Goal: Task Accomplishment & Management: Complete application form

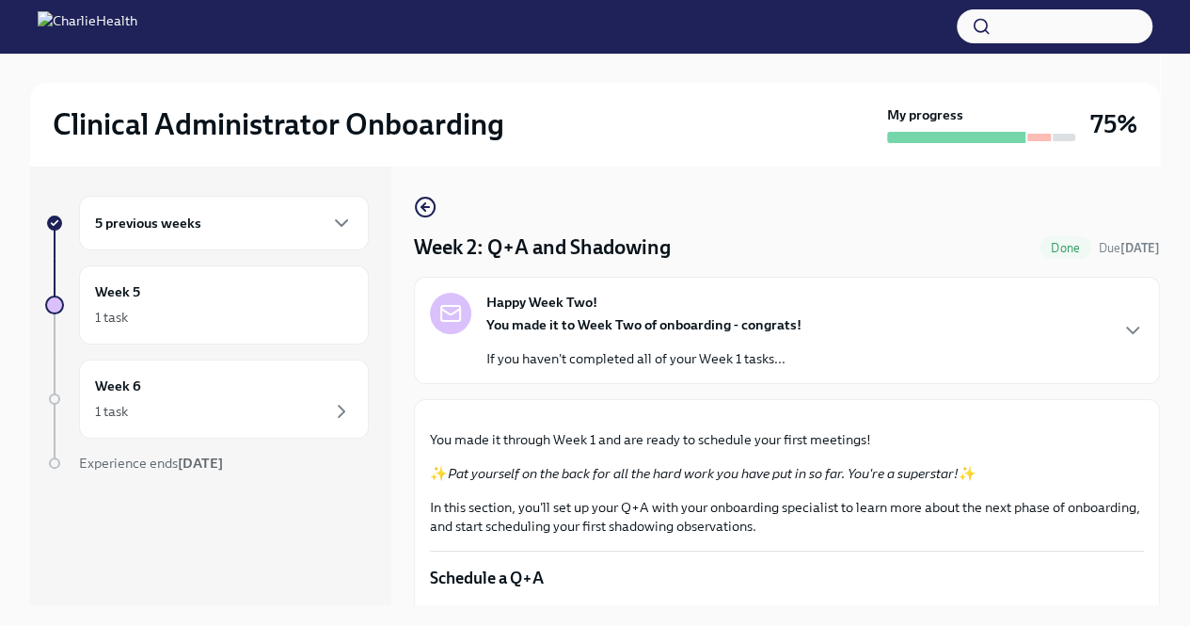
click at [289, 221] on div "5 previous weeks" at bounding box center [224, 223] width 258 height 23
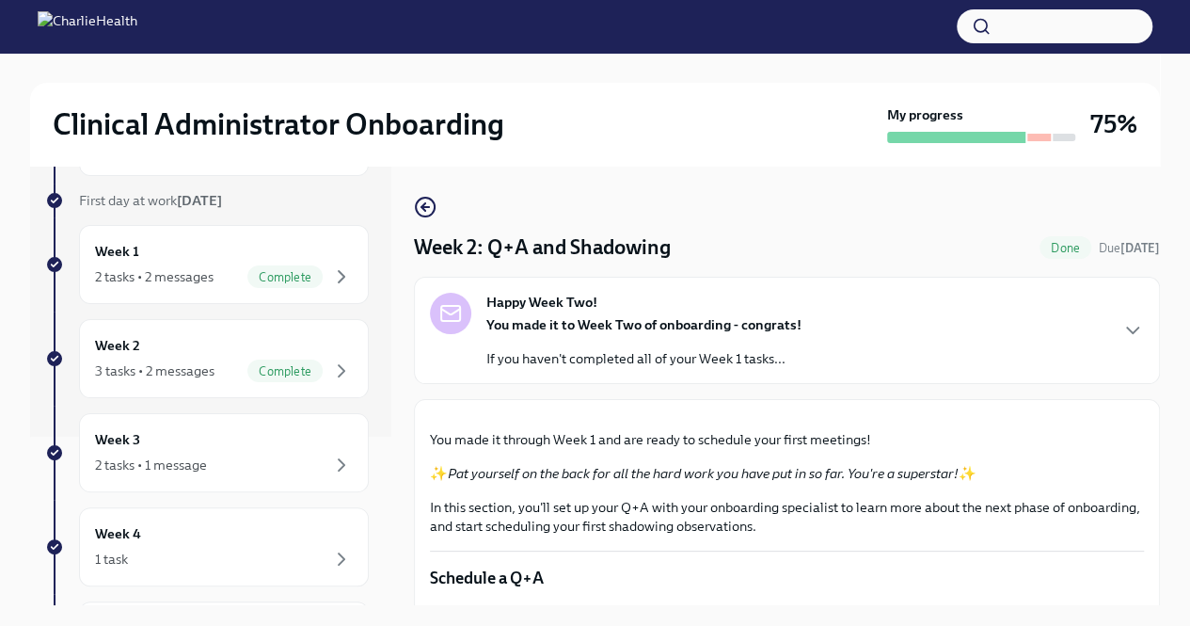
scroll to position [183, 0]
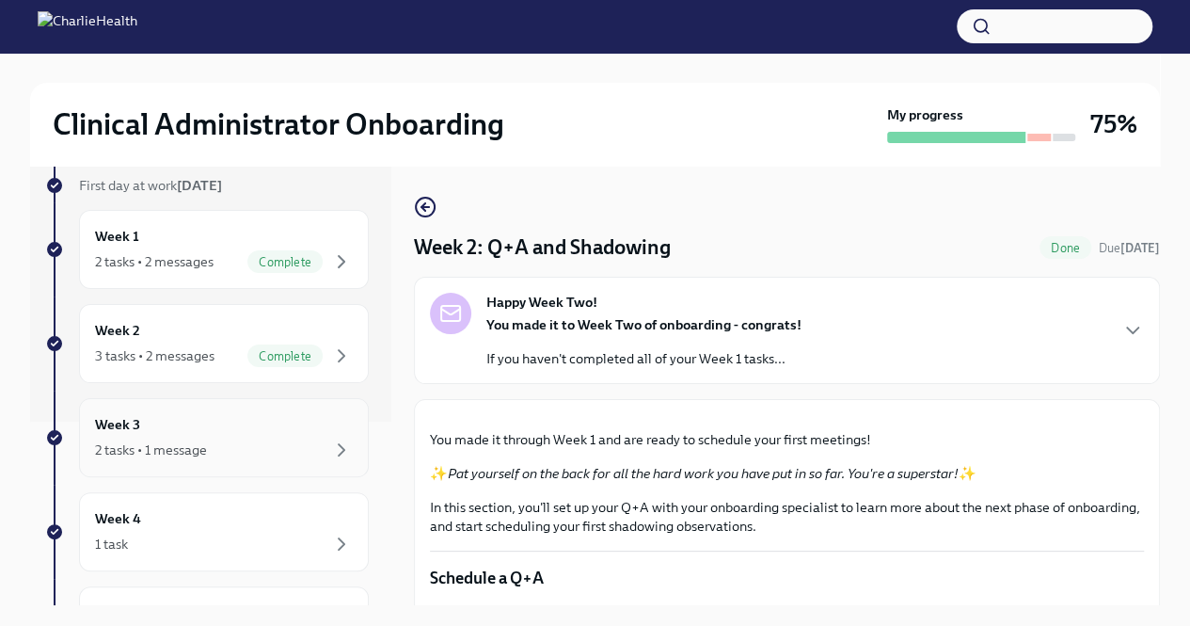
click at [240, 430] on div "Week 3 2 tasks • 1 message" at bounding box center [224, 437] width 258 height 47
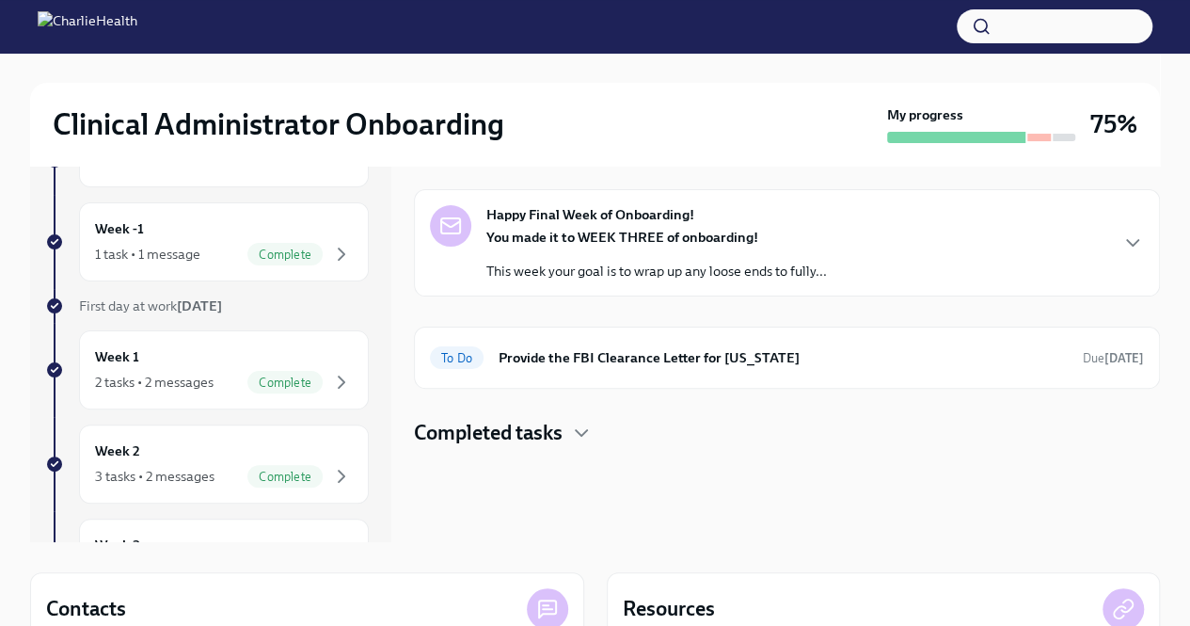
scroll to position [66, 0]
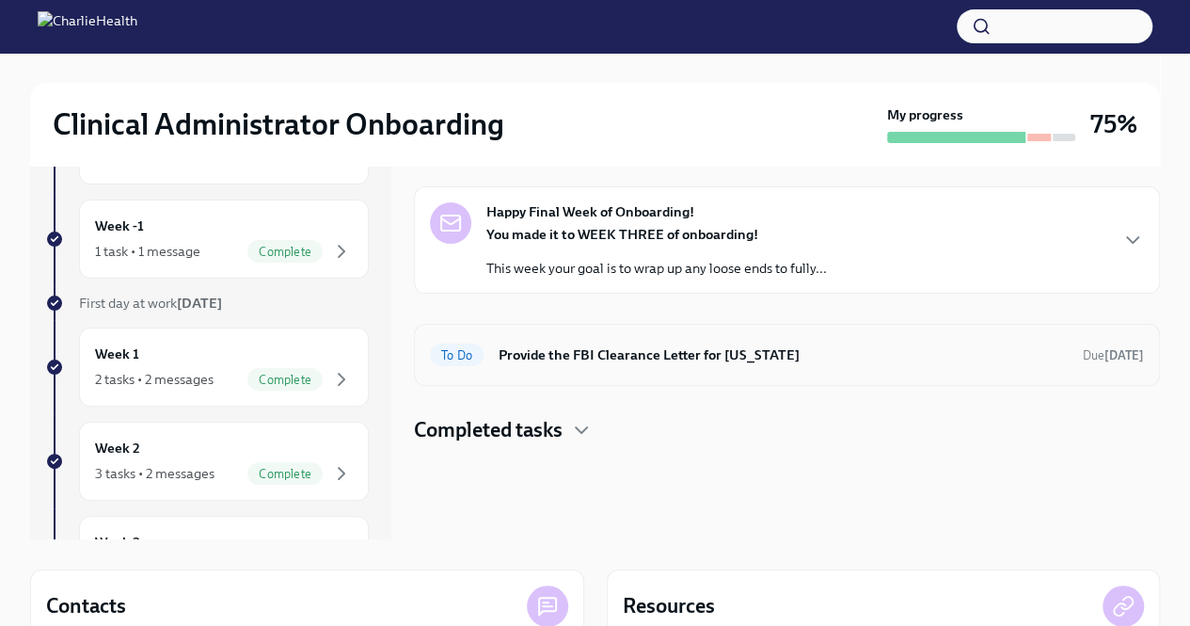
click at [581, 358] on h6 "Provide the FBI Clearance Letter for [US_STATE]" at bounding box center [783, 354] width 569 height 21
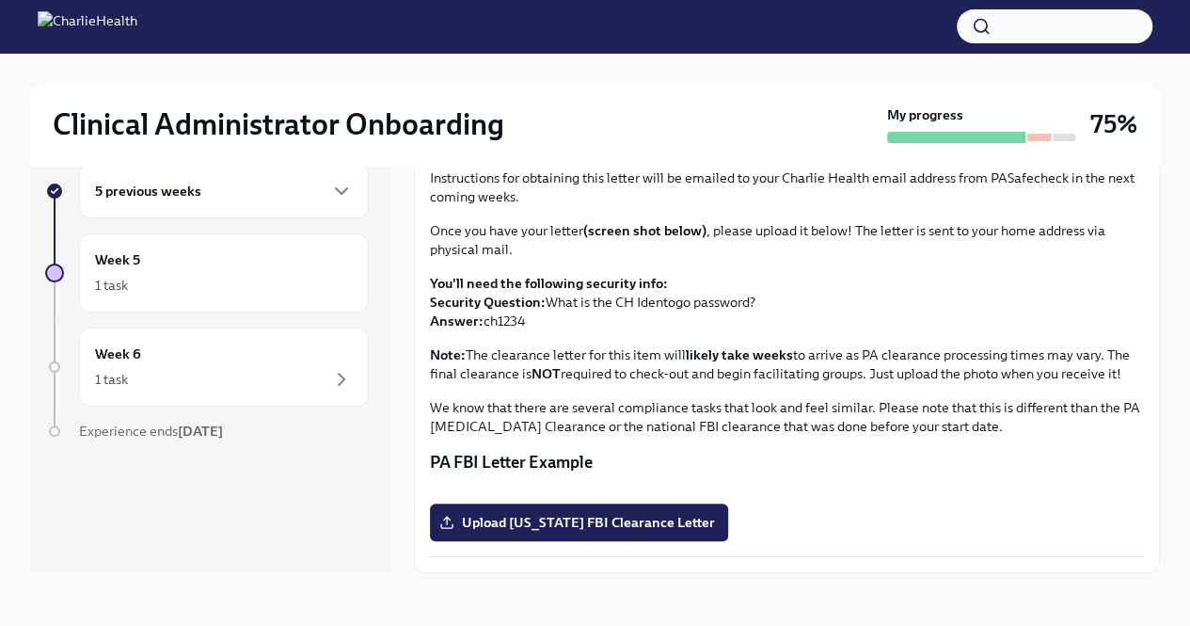
scroll to position [325, 0]
click at [560, 506] on label "Upload [US_STATE] FBI Clearance Letter" at bounding box center [579, 522] width 298 height 38
click at [0, 0] on input "Upload [US_STATE] FBI Clearance Letter" at bounding box center [0, 0] width 0 height 0
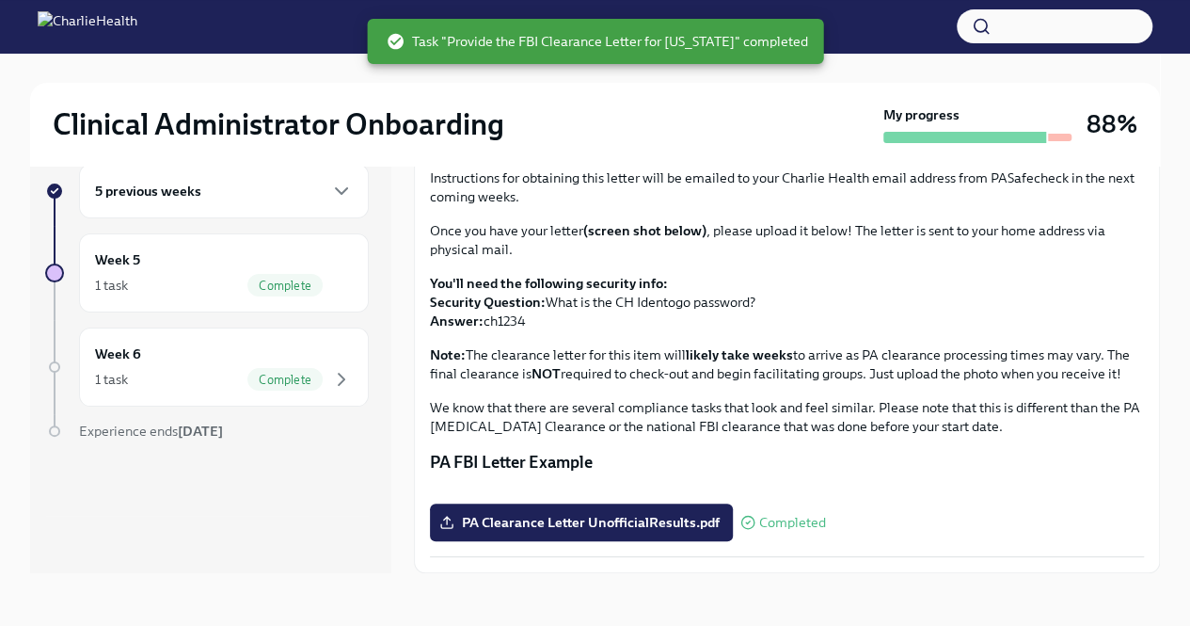
scroll to position [0, 0]
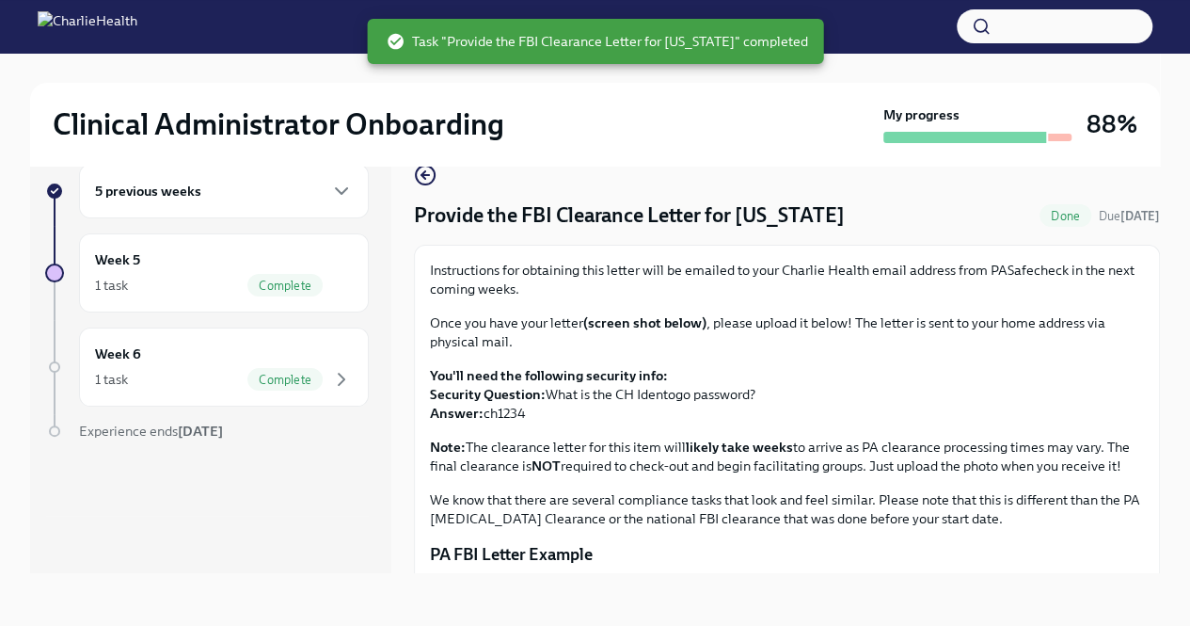
click at [227, 202] on div "5 previous weeks" at bounding box center [224, 191] width 290 height 55
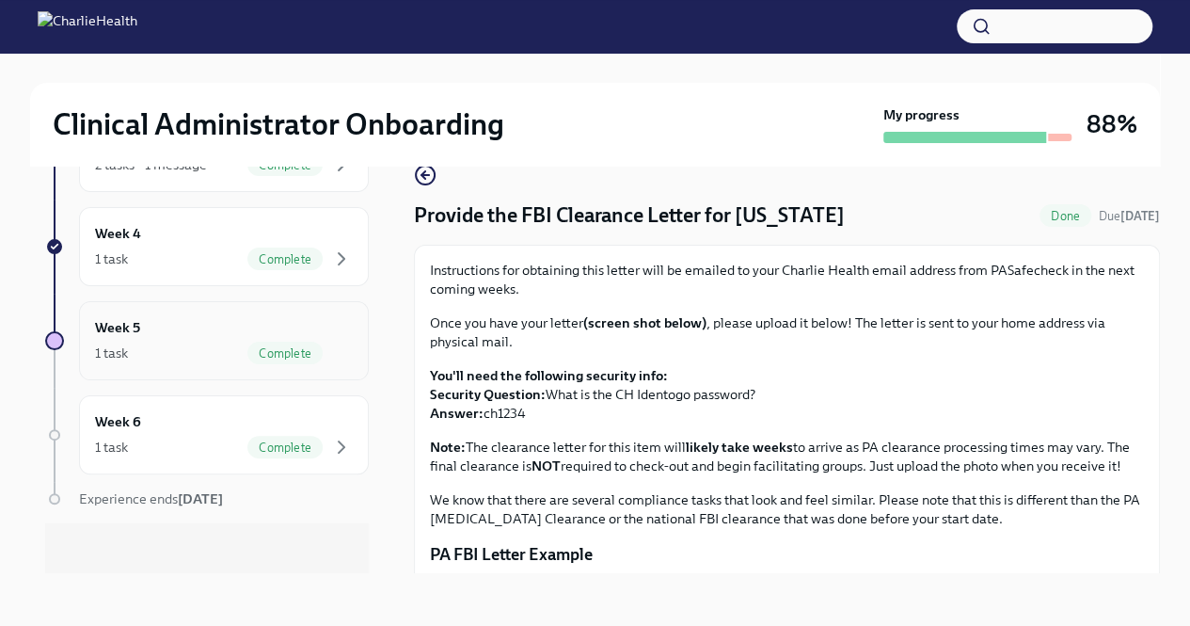
scroll to position [438, 0]
click at [275, 321] on div "Week 5 1 task Complete" at bounding box center [224, 339] width 258 height 47
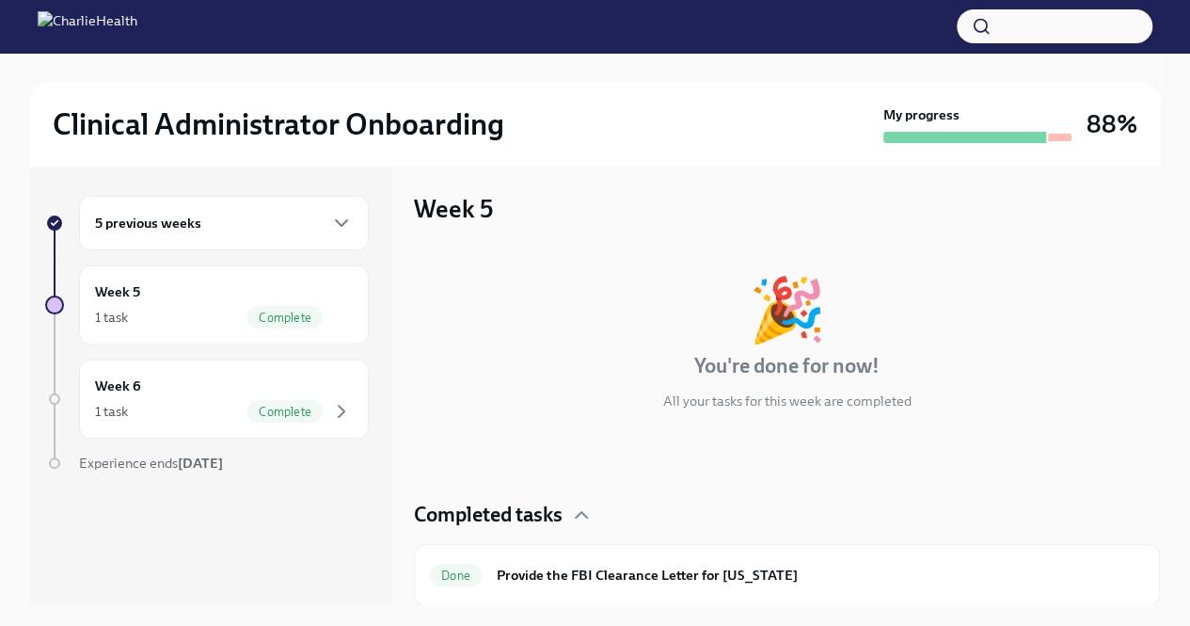
click at [231, 228] on div "5 previous weeks" at bounding box center [224, 223] width 258 height 23
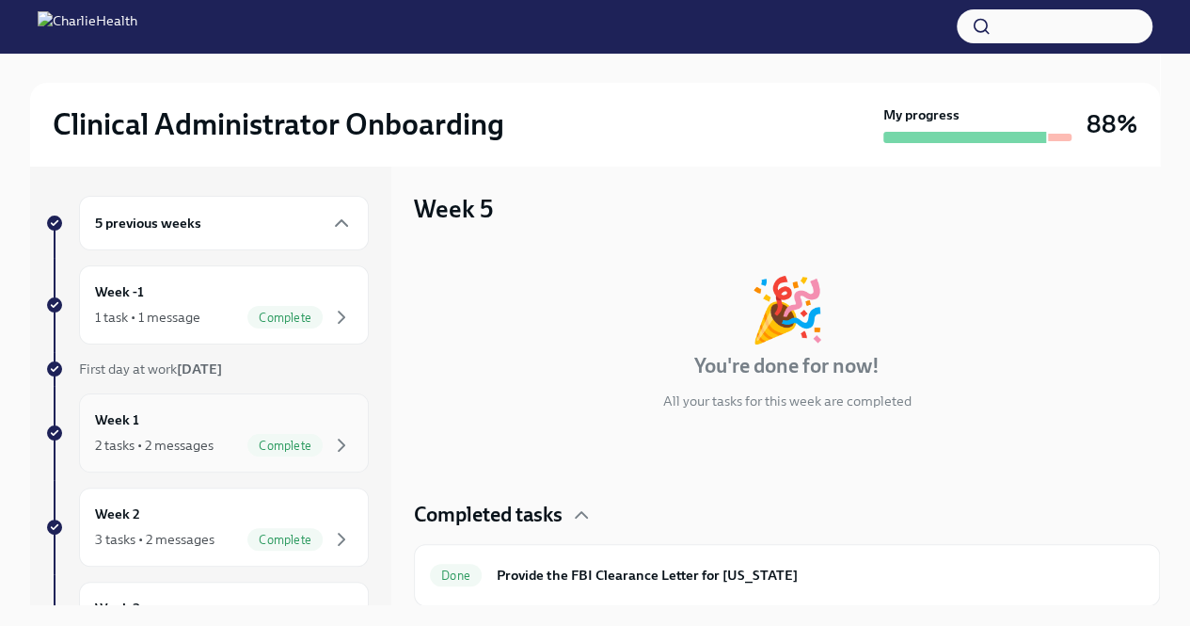
click at [207, 425] on div "Week 1 2 tasks • 2 messages Complete" at bounding box center [224, 432] width 258 height 47
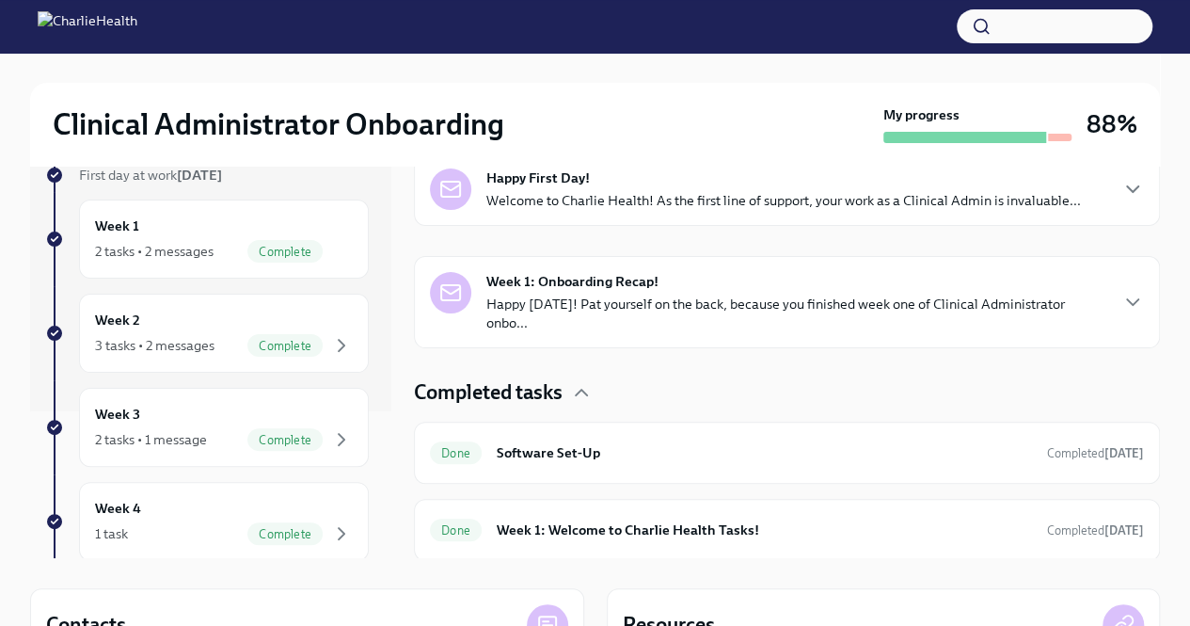
scroll to position [48, 0]
click at [228, 336] on div "3 tasks • 2 messages Complete" at bounding box center [224, 344] width 258 height 23
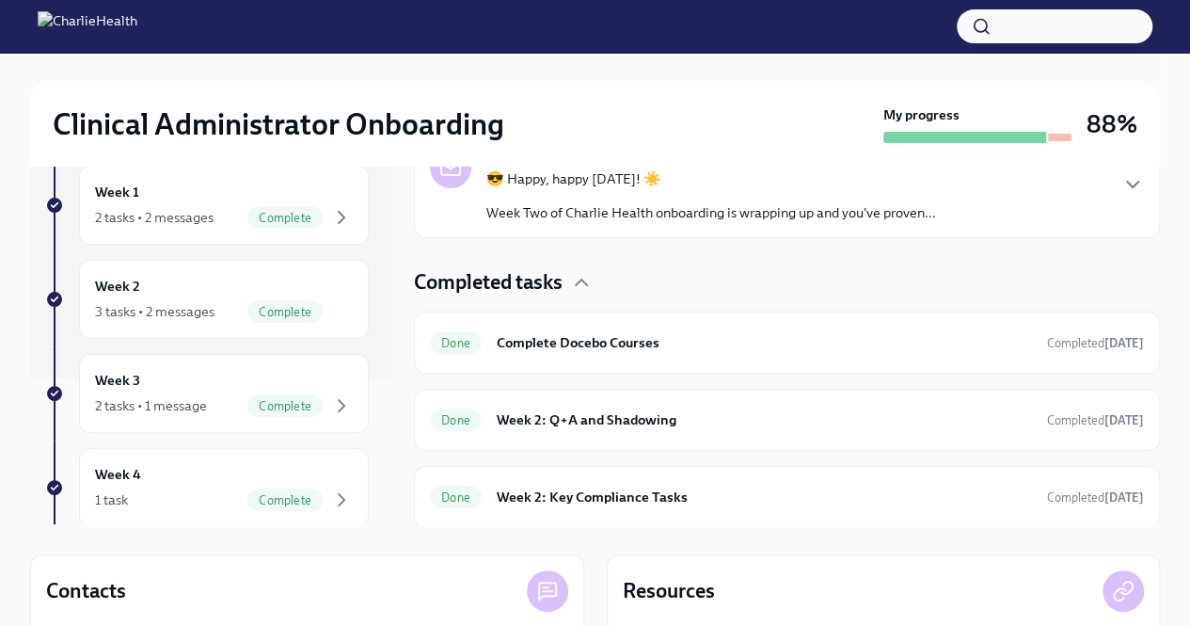
scroll to position [78, 0]
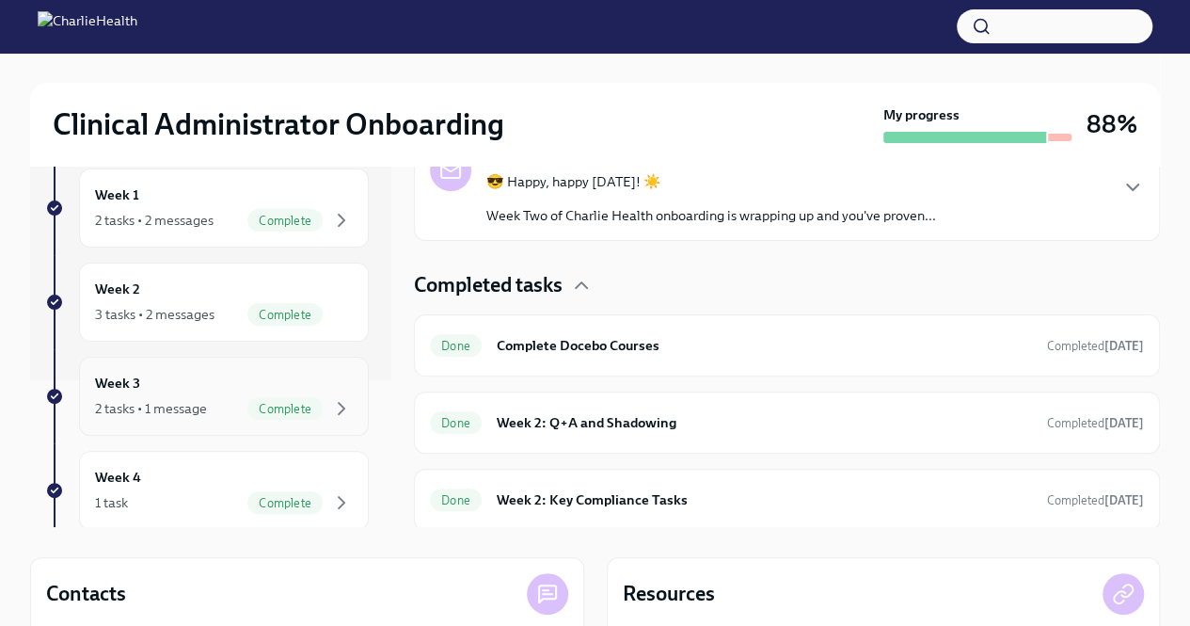
click at [226, 373] on div "Week 3 2 tasks • 1 message Complete" at bounding box center [224, 396] width 258 height 47
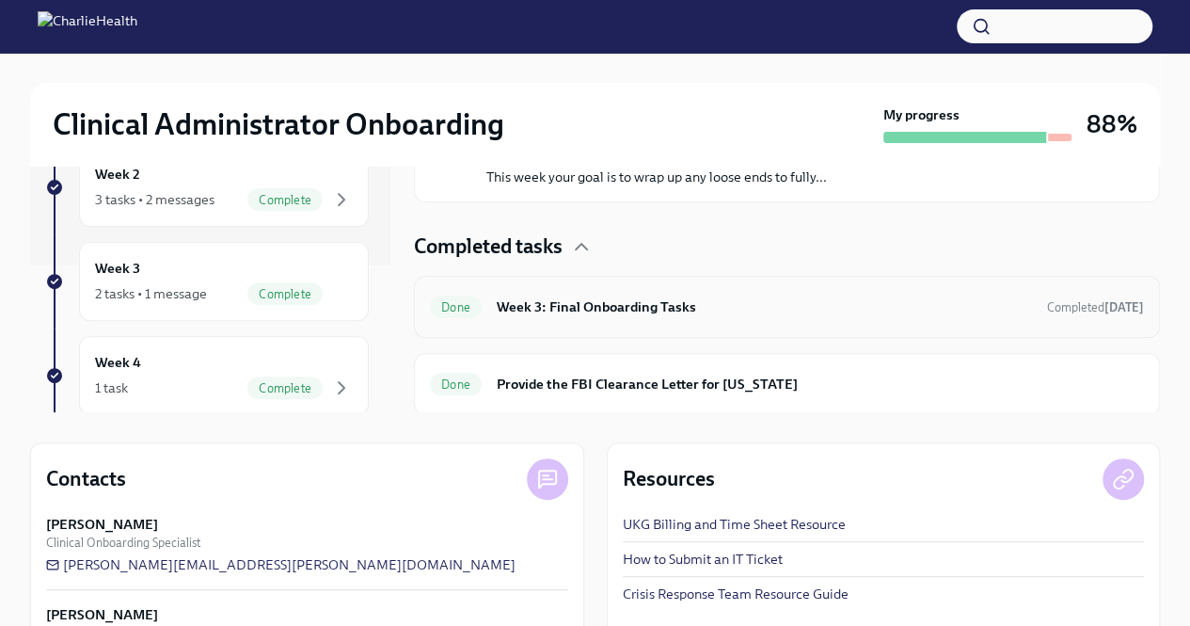
click at [597, 315] on div "Done Week 3: Final Onboarding Tasks Completed [DATE]" at bounding box center [787, 307] width 714 height 30
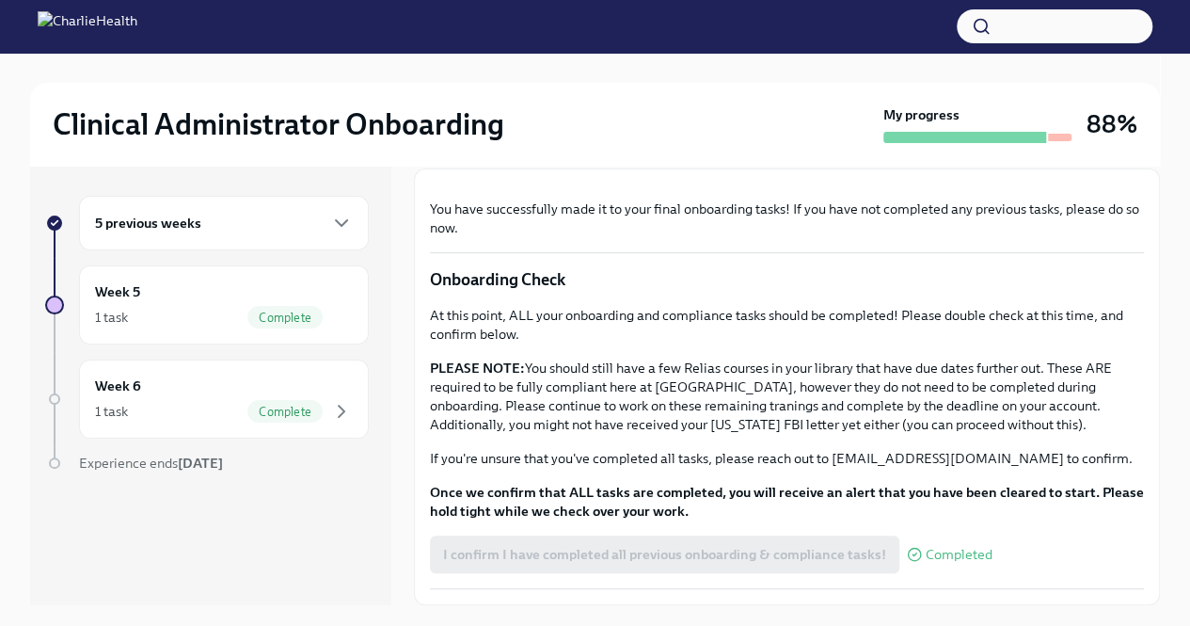
click at [199, 219] on div "5 previous weeks" at bounding box center [224, 223] width 258 height 23
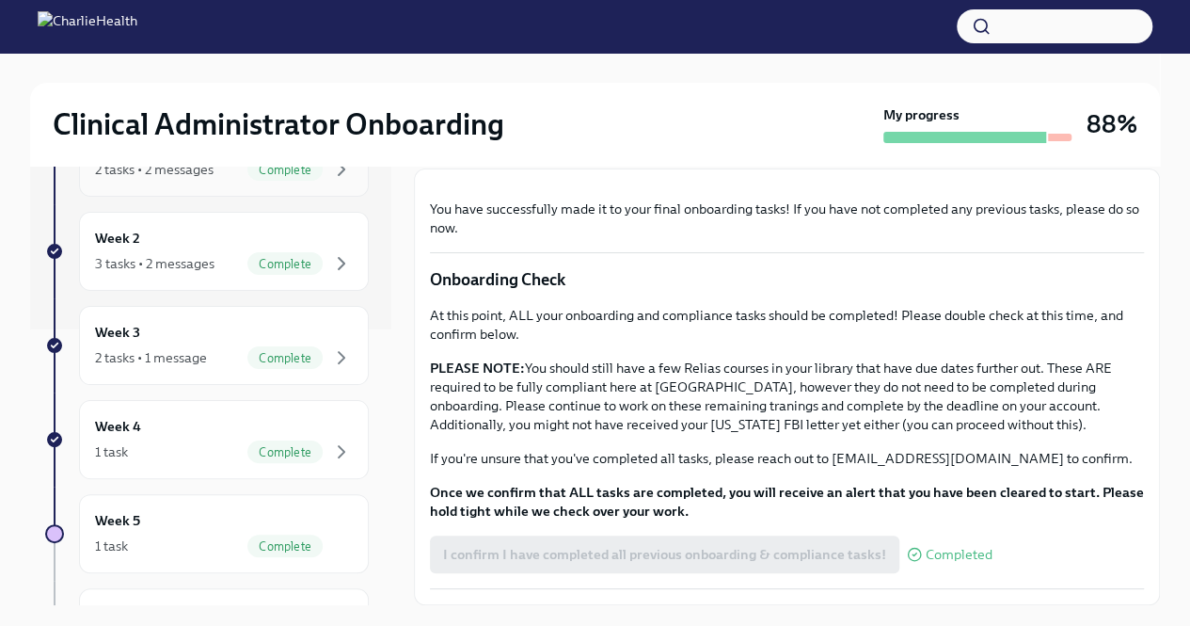
scroll to position [283, 0]
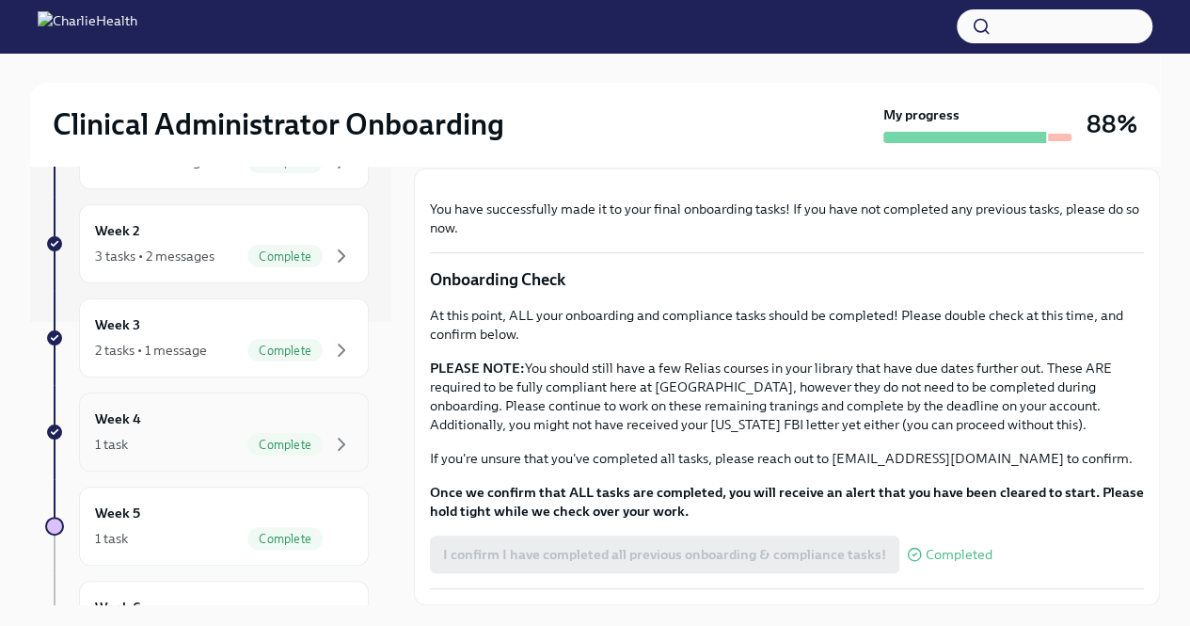
click at [171, 425] on div "Week 4 1 task Complete" at bounding box center [224, 431] width 258 height 47
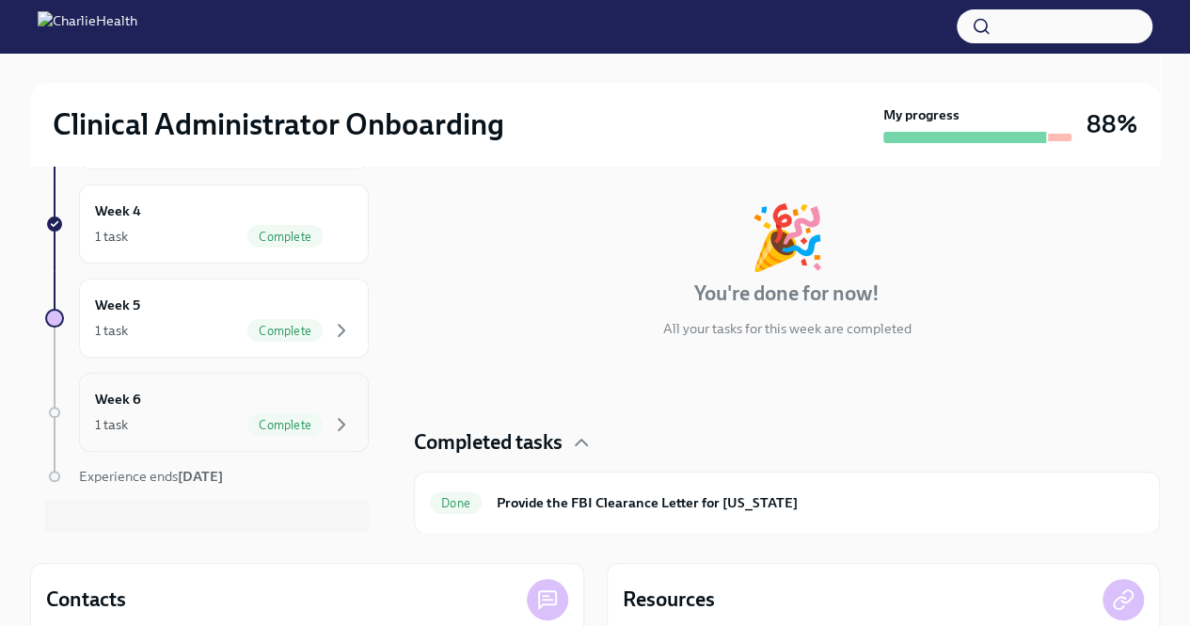
scroll to position [441, 0]
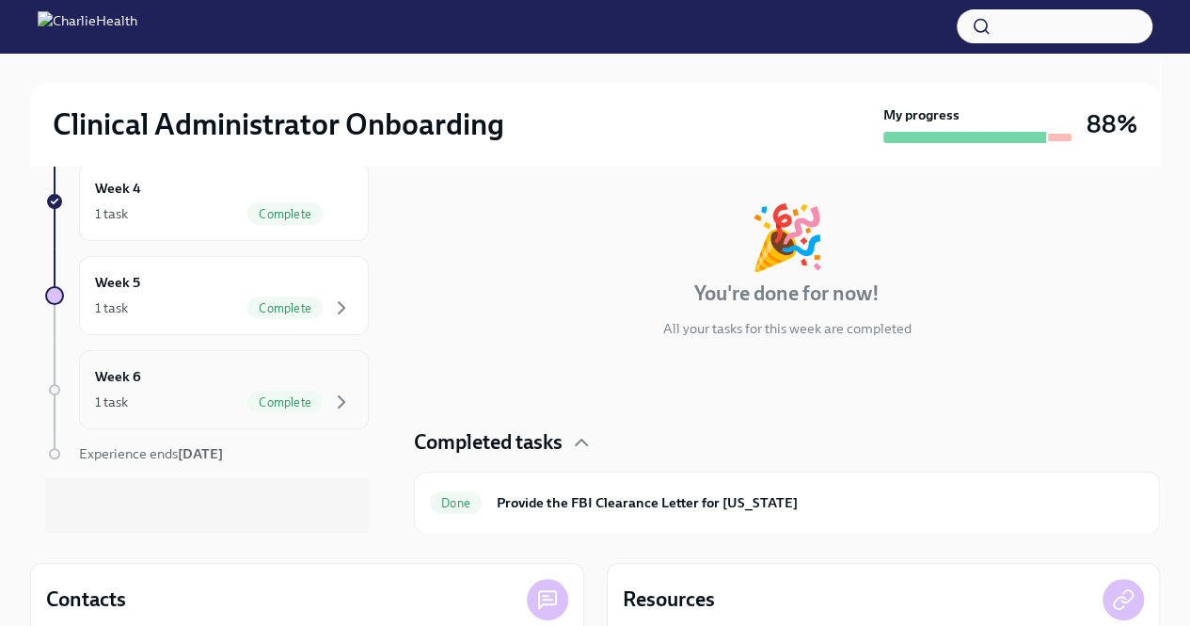
click at [251, 366] on div "Week 6 1 task Complete" at bounding box center [224, 389] width 258 height 47
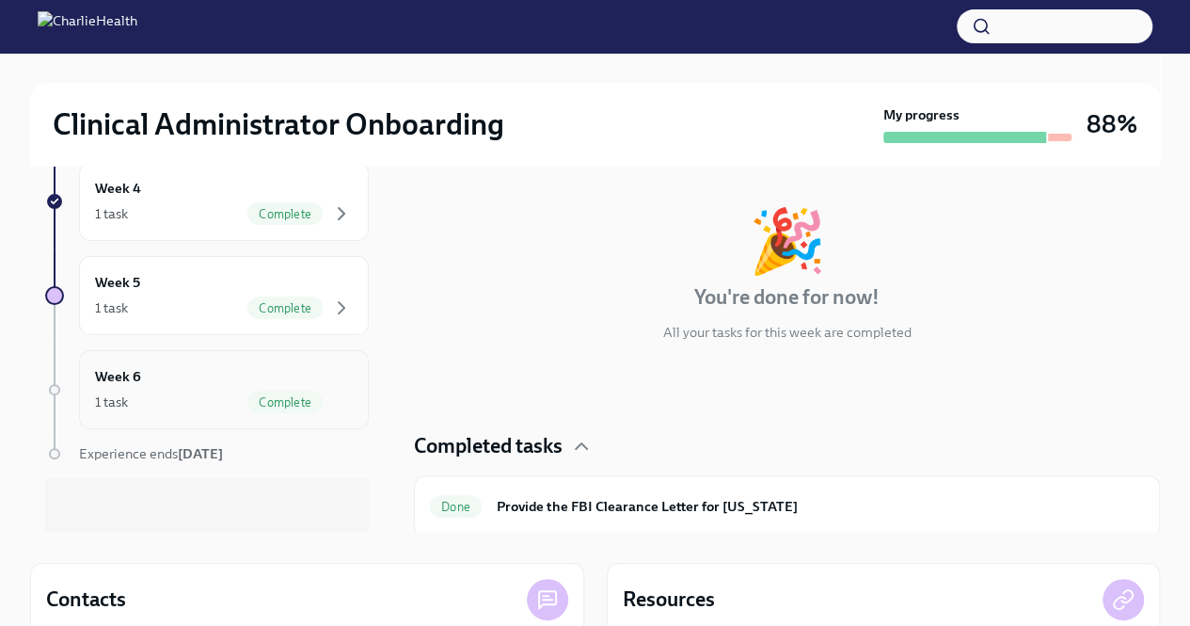
click at [198, 372] on div "Week 6 1 task Complete" at bounding box center [224, 389] width 258 height 47
click at [217, 314] on div "Week 5 1 task Complete" at bounding box center [224, 295] width 290 height 79
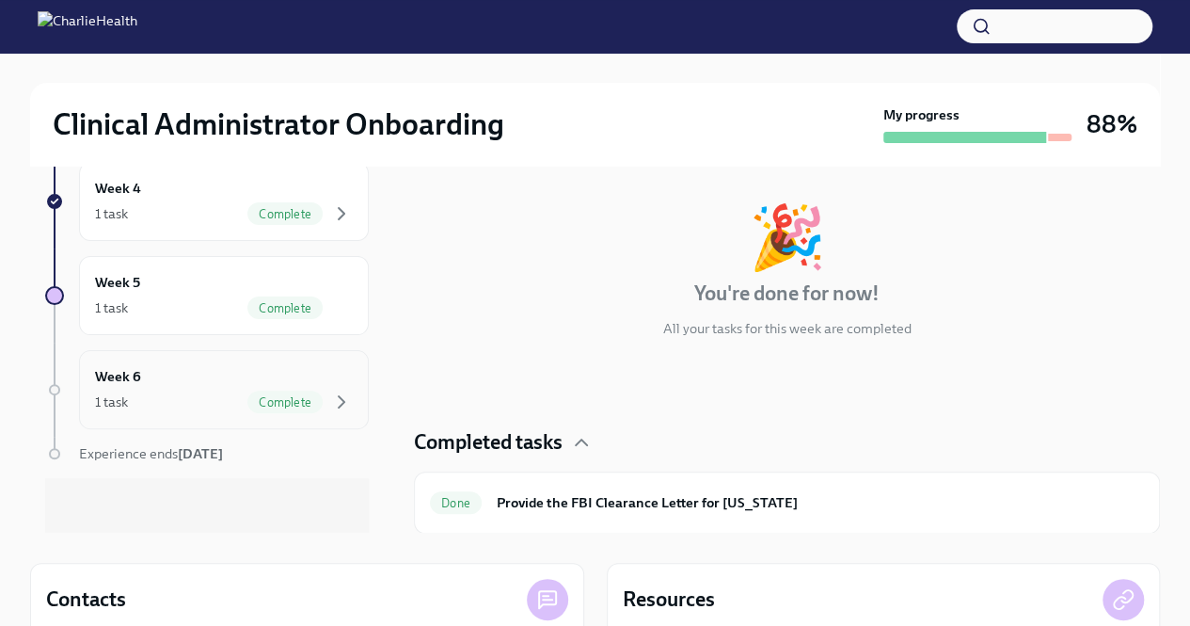
click at [141, 370] on div "Week 6 1 task Complete" at bounding box center [224, 389] width 258 height 47
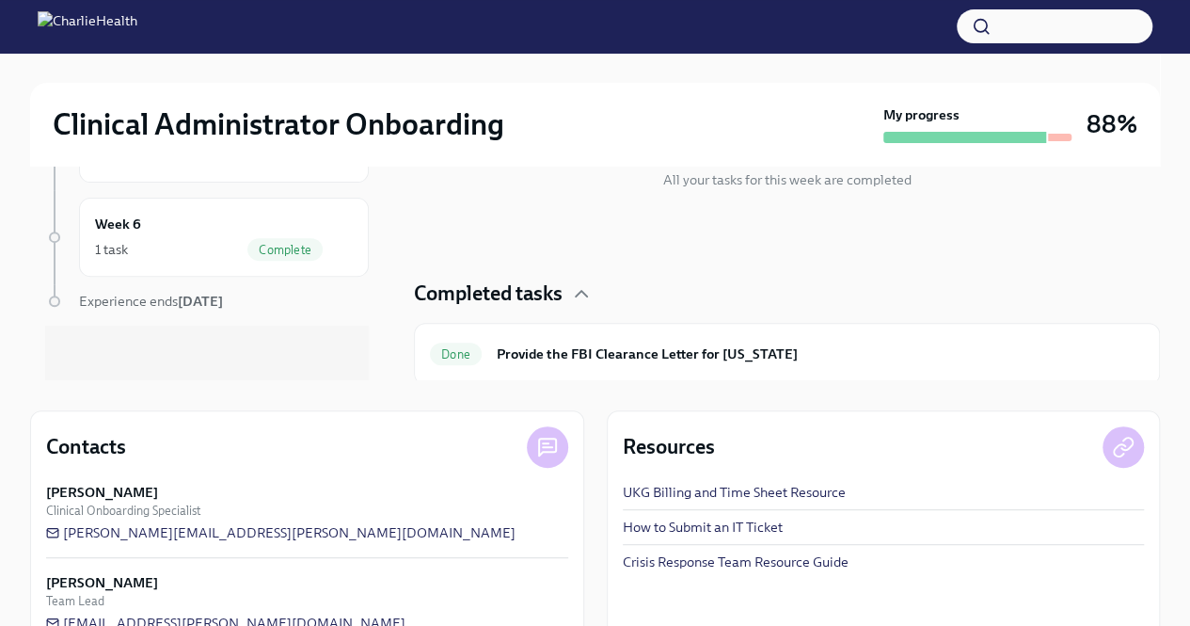
scroll to position [269, 0]
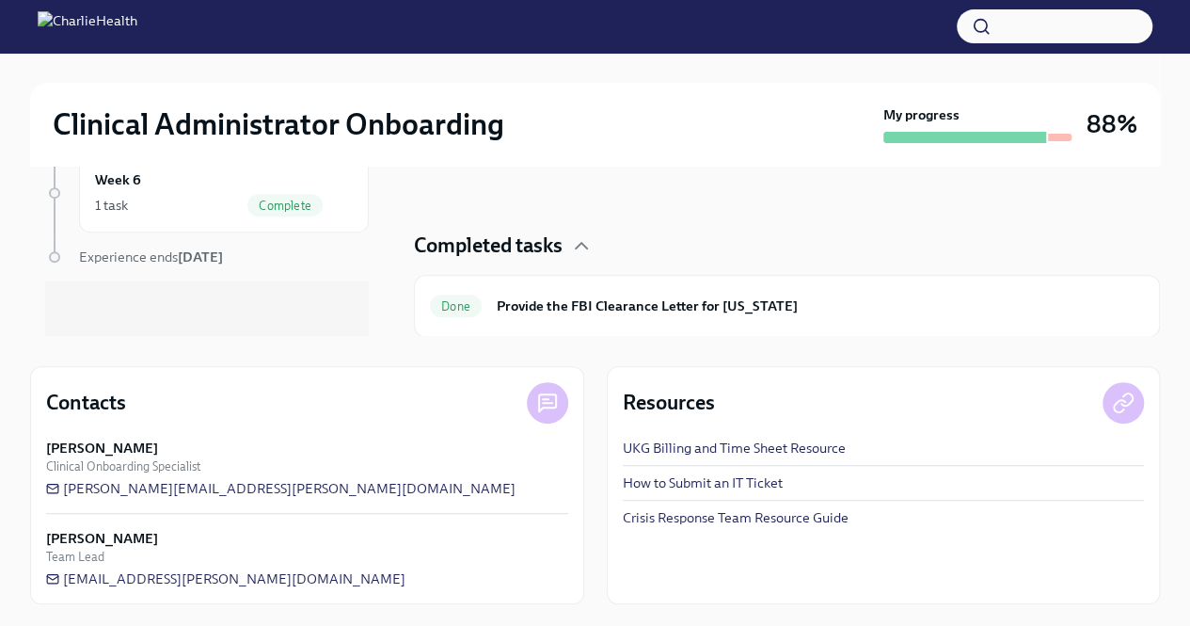
click at [1001, 116] on div "My progress" at bounding box center [978, 124] width 188 height 38
click at [1125, 118] on h3 "88%" at bounding box center [1112, 124] width 51 height 34
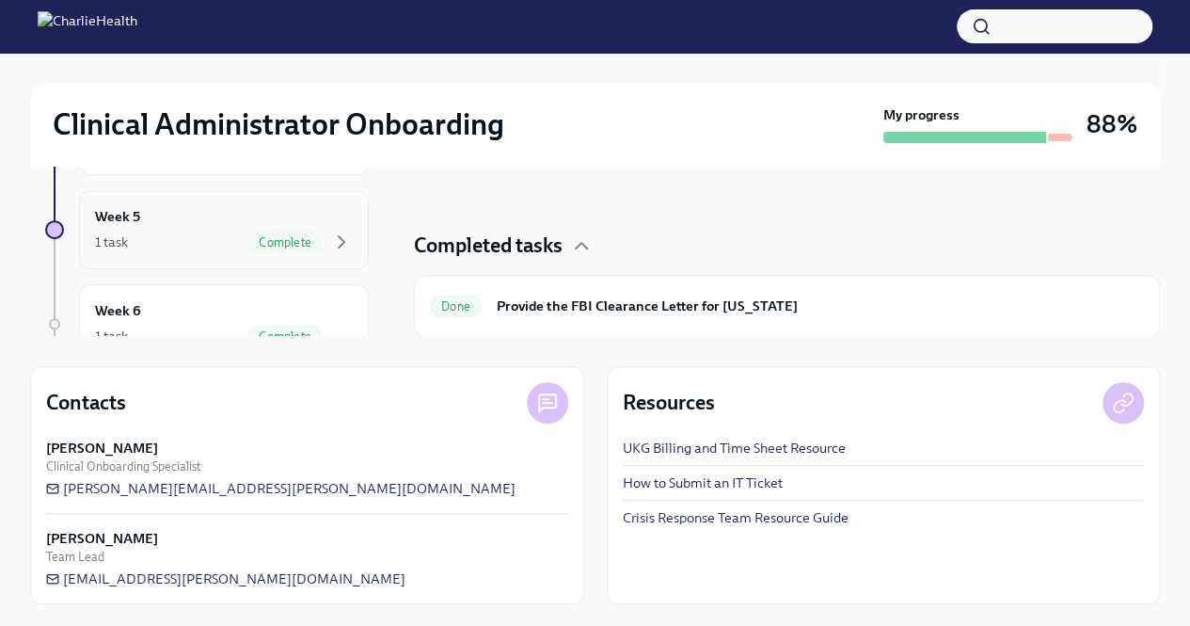
click at [151, 231] on div "1 task Complete" at bounding box center [224, 242] width 258 height 23
click at [574, 299] on h6 "Provide the FBI Clearance Letter for [US_STATE]" at bounding box center [820, 305] width 647 height 21
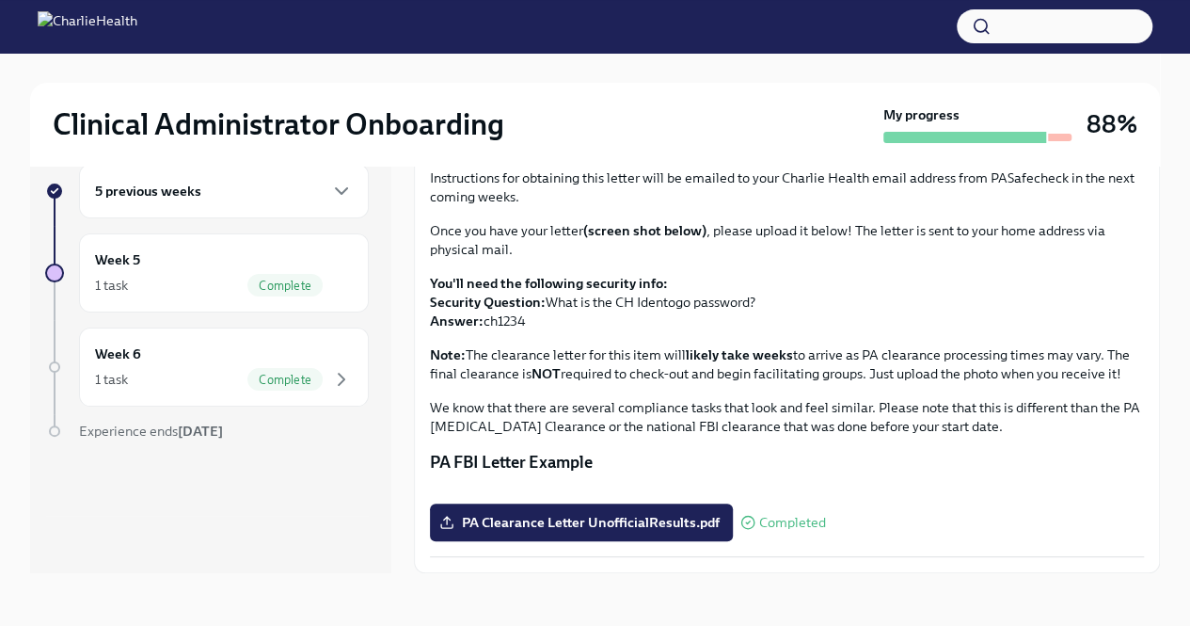
click at [137, 27] on img at bounding box center [88, 26] width 100 height 30
